Goal: Task Accomplishment & Management: Use online tool/utility

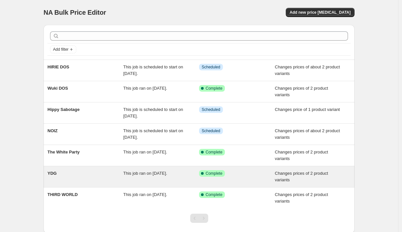
click at [300, 176] on div "Changes prices of 2 product variants" at bounding box center [313, 176] width 76 height 13
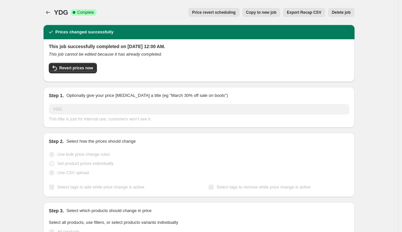
click at [349, 12] on span "Delete job" at bounding box center [341, 12] width 19 height 5
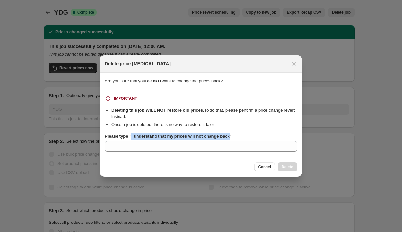
drag, startPoint x: 236, startPoint y: 136, endPoint x: 132, endPoint y: 138, distance: 103.8
click at [132, 138] on b "Please type "I understand that my prices will not change back"" at bounding box center [168, 136] width 127 height 5
click at [132, 141] on input "Please type "I understand that my prices will not change back"" at bounding box center [201, 146] width 193 height 10
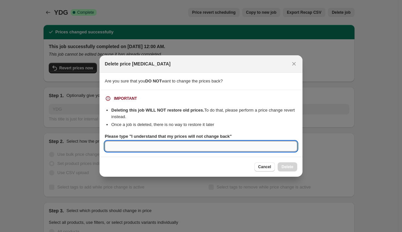
click at [129, 147] on input "Please type "I understand that my prices will not change back"" at bounding box center [201, 146] width 193 height 10
click at [163, 145] on input "Please type "I understand that my prices will not change back"" at bounding box center [201, 146] width 193 height 10
paste input "i"
click at [217, 149] on input "Please type "I understand that my prices will not change back"" at bounding box center [201, 146] width 193 height 10
type input "I understand that my prices will not change back"
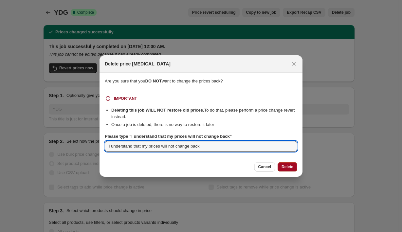
click at [289, 165] on span "Delete" at bounding box center [288, 166] width 12 height 5
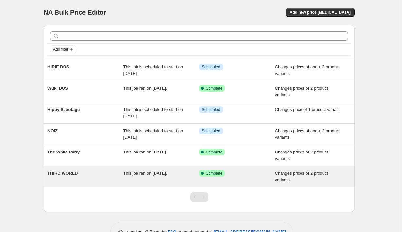
click at [328, 175] on span "Changes prices of 2 product variants" at bounding box center [301, 176] width 53 height 11
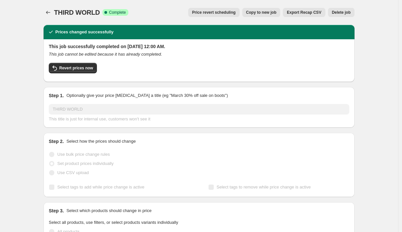
click at [345, 10] on span "Delete job" at bounding box center [341, 12] width 19 height 5
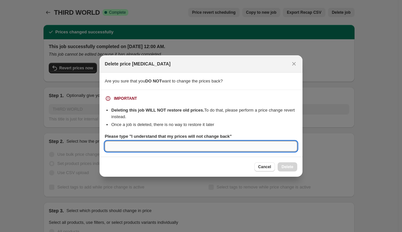
click at [171, 146] on input "Please type "I understand that my prices will not change back"" at bounding box center [201, 146] width 193 height 10
type input "I understand that my prices will not change back"
click at [288, 166] on span "Delete" at bounding box center [288, 166] width 12 height 5
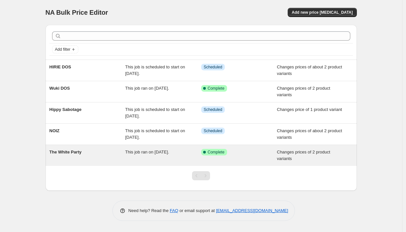
click at [303, 157] on div "Changes prices of 2 product variants" at bounding box center [315, 155] width 76 height 13
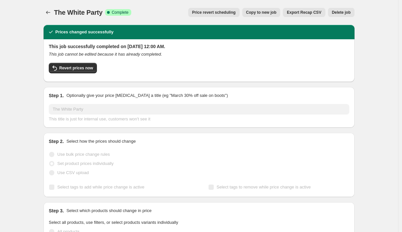
click at [345, 11] on span "Delete job" at bounding box center [341, 12] width 19 height 5
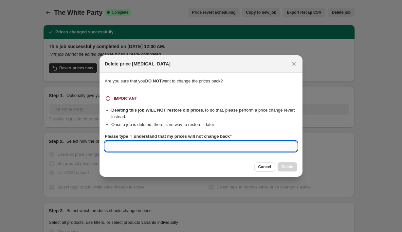
click at [168, 143] on input "Please type "I understand that my prices will not change back"" at bounding box center [201, 146] width 193 height 10
type input "I understand that my prices will not change back"
click at [285, 164] on button "Delete" at bounding box center [288, 166] width 20 height 9
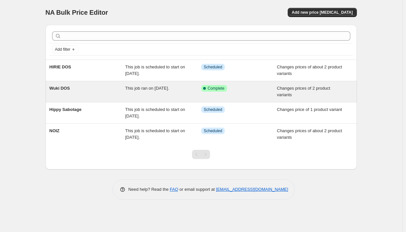
click at [305, 89] on span "Changes prices of 2 product variants" at bounding box center [303, 91] width 53 height 11
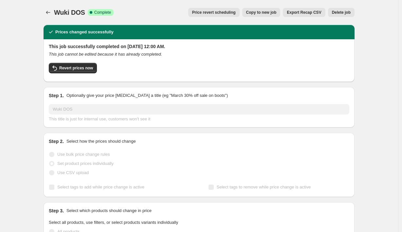
click at [346, 13] on span "Delete job" at bounding box center [341, 12] width 19 height 5
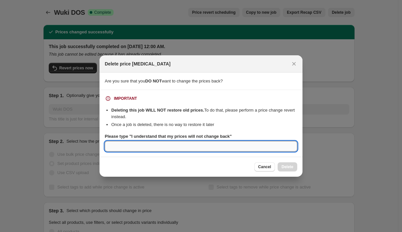
click at [175, 148] on input "Please type "I understand that my prices will not change back"" at bounding box center [201, 146] width 193 height 10
type input "I understand that my prices will not change back"
click at [287, 166] on span "Delete" at bounding box center [288, 166] width 12 height 5
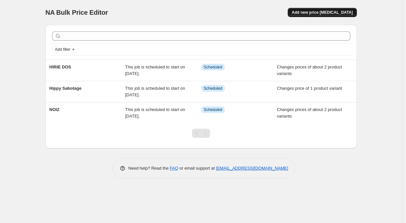
click at [327, 11] on span "Add new price [MEDICAL_DATA]" at bounding box center [321, 12] width 61 height 5
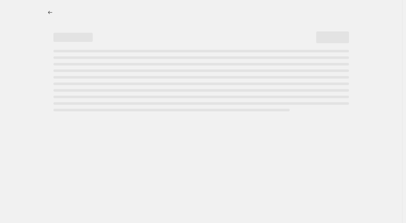
select select "percentage"
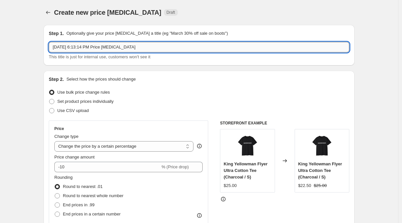
click at [89, 47] on input "[DATE] 6:13:14 PM Price [MEDICAL_DATA]" at bounding box center [199, 47] width 301 height 10
click at [152, 47] on input "[DATE] 6:13:14 PM Price [MEDICAL_DATA]" at bounding box center [199, 47] width 301 height 10
type input "what so not door price"
click at [102, 101] on span "Set product prices individually" at bounding box center [85, 101] width 56 height 5
click at [49, 99] on input "Set product prices individually" at bounding box center [49, 99] width 0 height 0
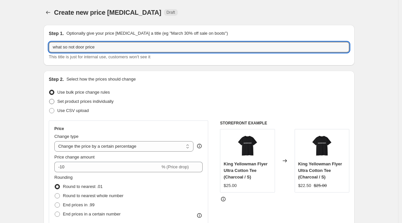
radio input "true"
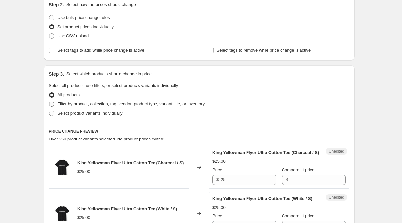
scroll to position [93, 0]
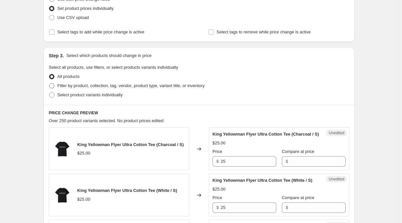
click at [129, 85] on span "Filter by product, collection, tag, vendor, product type, variant title, or inv…" at bounding box center [130, 85] width 147 height 5
click at [49, 83] on input "Filter by product, collection, tag, vendor, product type, variant title, or inv…" at bounding box center [49, 83] width 0 height 0
radio input "true"
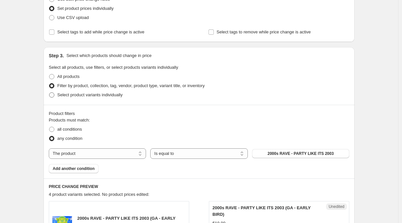
click at [109, 95] on span "Select product variants individually" at bounding box center [89, 94] width 65 height 5
click at [49, 93] on input "Select product variants individually" at bounding box center [49, 92] width 0 height 0
radio input "true"
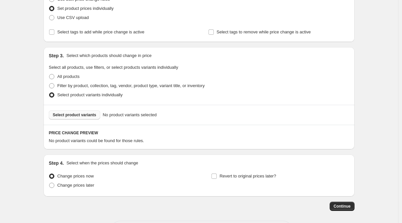
click at [76, 116] on span "Select product variants" at bounding box center [75, 114] width 44 height 5
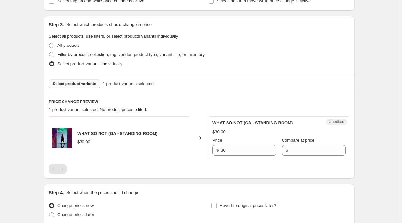
scroll to position [180, 0]
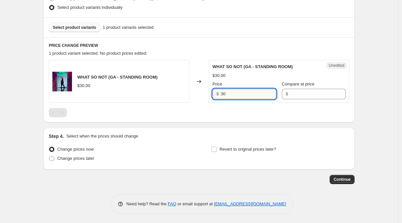
click at [235, 94] on input "30" at bounding box center [249, 94] width 56 height 10
type input "35"
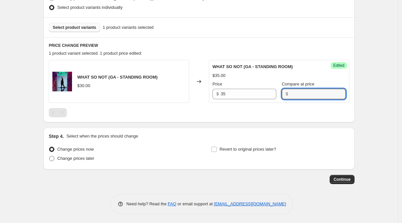
click at [78, 157] on span "Change prices later" at bounding box center [75, 158] width 37 height 5
click at [49, 156] on input "Change prices later" at bounding box center [49, 156] width 0 height 0
radio input "true"
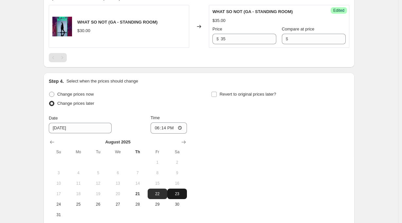
scroll to position [284, 0]
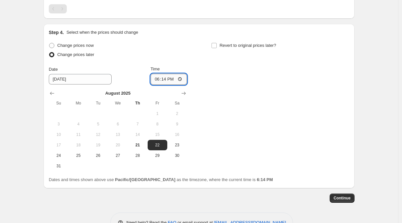
click at [173, 79] on input "18:14" at bounding box center [169, 79] width 37 height 11
click at [168, 81] on input "18:14" at bounding box center [169, 79] width 37 height 11
click at [174, 81] on input "21:14" at bounding box center [169, 79] width 37 height 11
type input "21:00"
click at [215, 83] on div "Change prices now Change prices later Date [DATE] Time 21:00 [DATE] Su Mo Tu We…" at bounding box center [199, 106] width 301 height 130
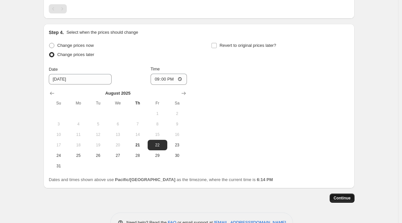
click at [344, 198] on span "Continue" at bounding box center [342, 197] width 17 height 5
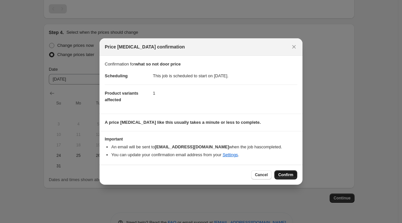
click at [284, 172] on button "Confirm" at bounding box center [285, 174] width 23 height 9
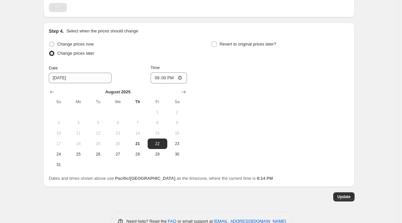
scroll to position [327, 0]
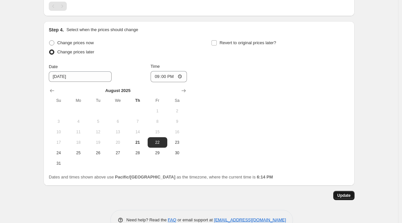
click at [346, 195] on span "Update" at bounding box center [343, 195] width 13 height 5
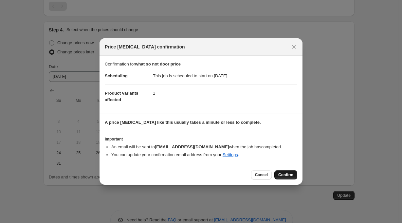
click at [289, 174] on span "Confirm" at bounding box center [285, 174] width 15 height 5
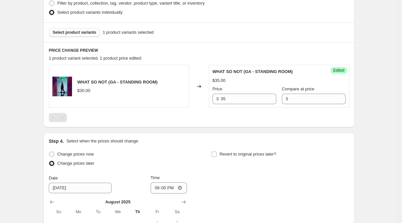
scroll to position [0, 0]
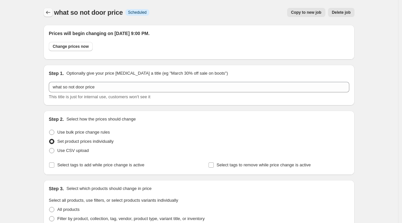
click at [49, 12] on icon "Price change jobs" at bounding box center [48, 12] width 7 height 7
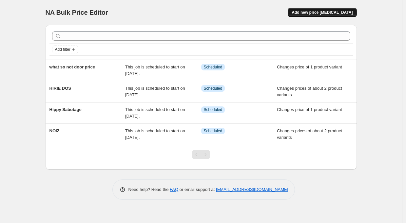
click at [330, 11] on span "Add new price [MEDICAL_DATA]" at bounding box center [321, 12] width 61 height 5
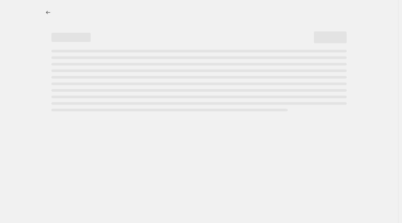
select select "percentage"
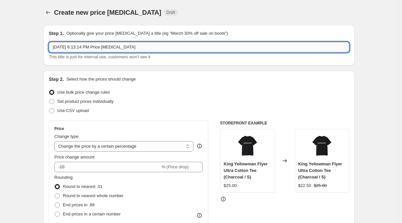
click at [89, 47] on input "[DATE] 6:13:14 PM Price [MEDICAL_DATA]" at bounding box center [199, 47] width 301 height 10
type input "90s pop door"
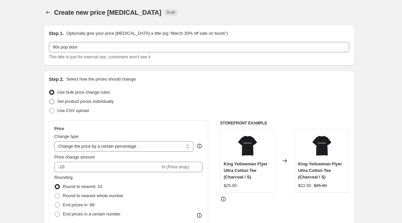
click at [92, 101] on span "Set product prices individually" at bounding box center [85, 101] width 56 height 5
click at [49, 99] on input "Set product prices individually" at bounding box center [49, 99] width 0 height 0
radio input "true"
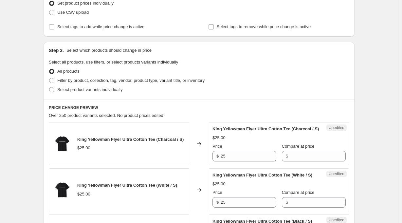
scroll to position [100, 0]
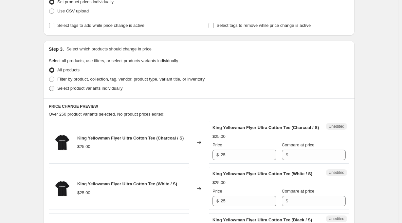
click at [118, 87] on span "Select product variants individually" at bounding box center [89, 88] width 65 height 5
click at [49, 86] on input "Select product variants individually" at bounding box center [49, 86] width 0 height 0
radio input "true"
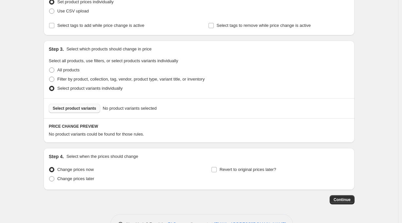
click at [83, 108] on span "Select product variants" at bounding box center [75, 108] width 44 height 5
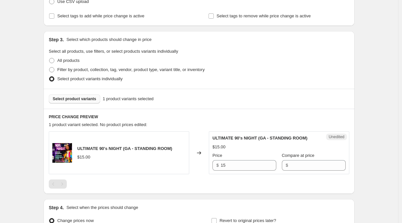
scroll to position [129, 0]
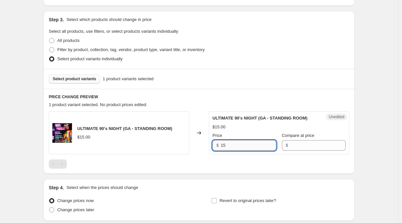
drag, startPoint x: 231, startPoint y: 145, endPoint x: 224, endPoint y: 145, distance: 6.9
click at [224, 145] on input "15" at bounding box center [249, 145] width 56 height 10
type input "1"
type input "20"
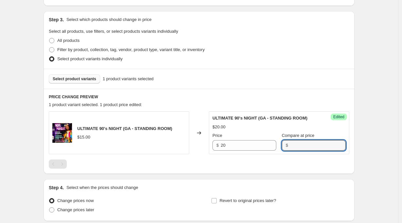
scroll to position [181, 0]
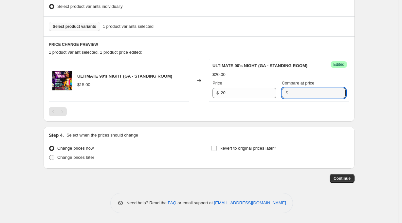
click at [78, 158] on span "Change prices later" at bounding box center [75, 157] width 37 height 5
click at [49, 155] on input "Change prices later" at bounding box center [49, 155] width 0 height 0
radio input "true"
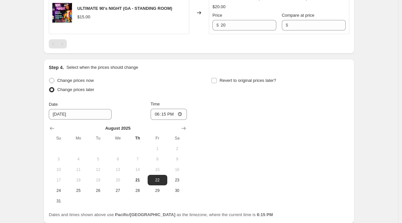
scroll to position [300, 0]
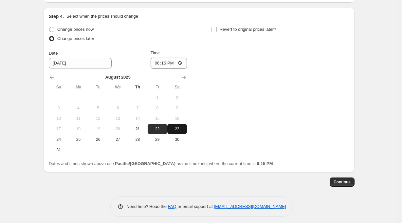
click at [179, 130] on span "23" at bounding box center [177, 128] width 14 height 5
type input "[DATE]"
click at [166, 63] on input "18:15" at bounding box center [169, 63] width 37 height 11
click at [174, 65] on input "21:15" at bounding box center [169, 63] width 37 height 11
type input "21:00"
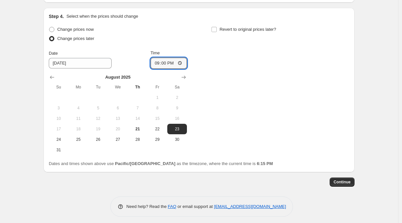
click at [242, 90] on div "Change prices now Change prices later Date [DATE] Time 21:00 [DATE] Su Mo Tu We…" at bounding box center [199, 90] width 301 height 130
click at [346, 180] on button "Continue" at bounding box center [342, 181] width 25 height 9
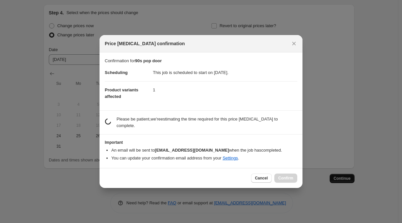
scroll to position [0, 0]
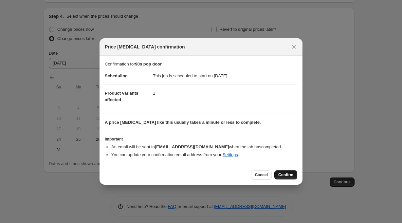
click at [288, 175] on span "Confirm" at bounding box center [285, 174] width 15 height 5
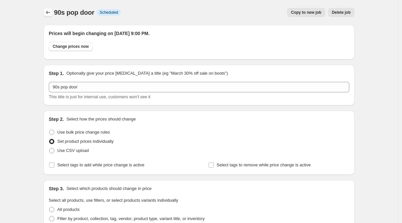
click at [51, 12] on icon "Price change jobs" at bounding box center [48, 12] width 7 height 7
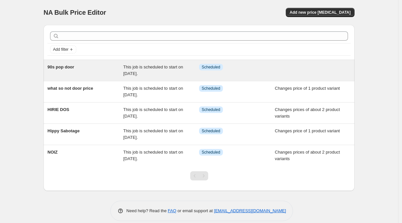
click at [171, 69] on span "This job is scheduled to start on [DATE]." at bounding box center [153, 70] width 60 height 11
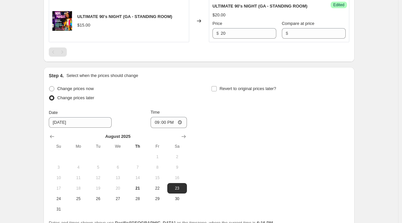
scroll to position [344, 0]
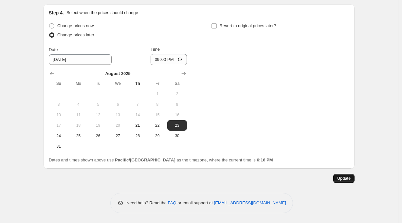
click at [347, 179] on span "Update" at bounding box center [343, 178] width 13 height 5
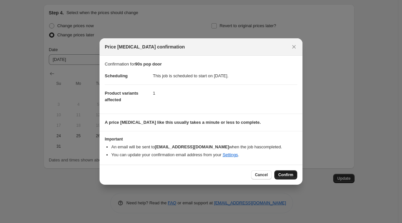
click at [286, 173] on button "Confirm" at bounding box center [285, 174] width 23 height 9
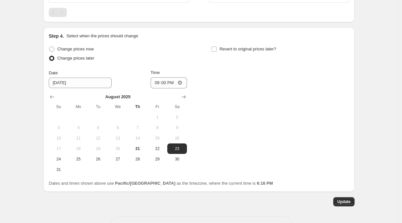
scroll to position [0, 0]
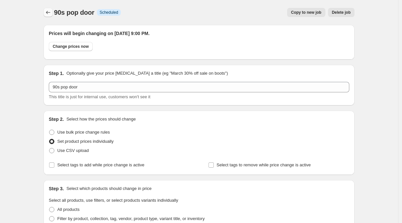
click at [50, 11] on icon "Price change jobs" at bounding box center [48, 12] width 7 height 7
